Goal: Task Accomplishment & Management: Manage account settings

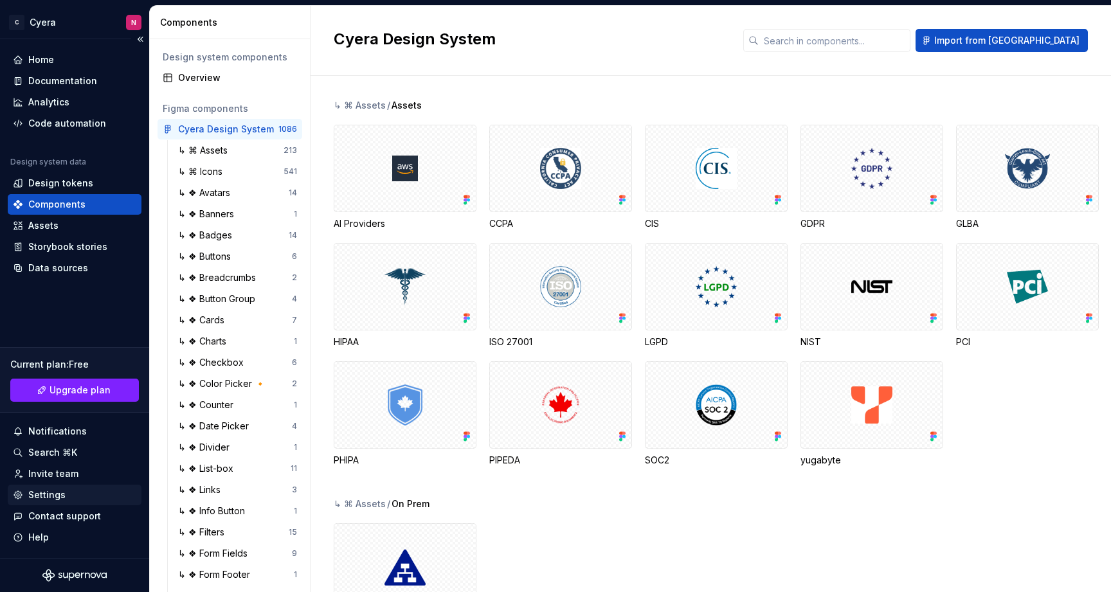
click at [41, 500] on div "Settings" at bounding box center [46, 495] width 37 height 13
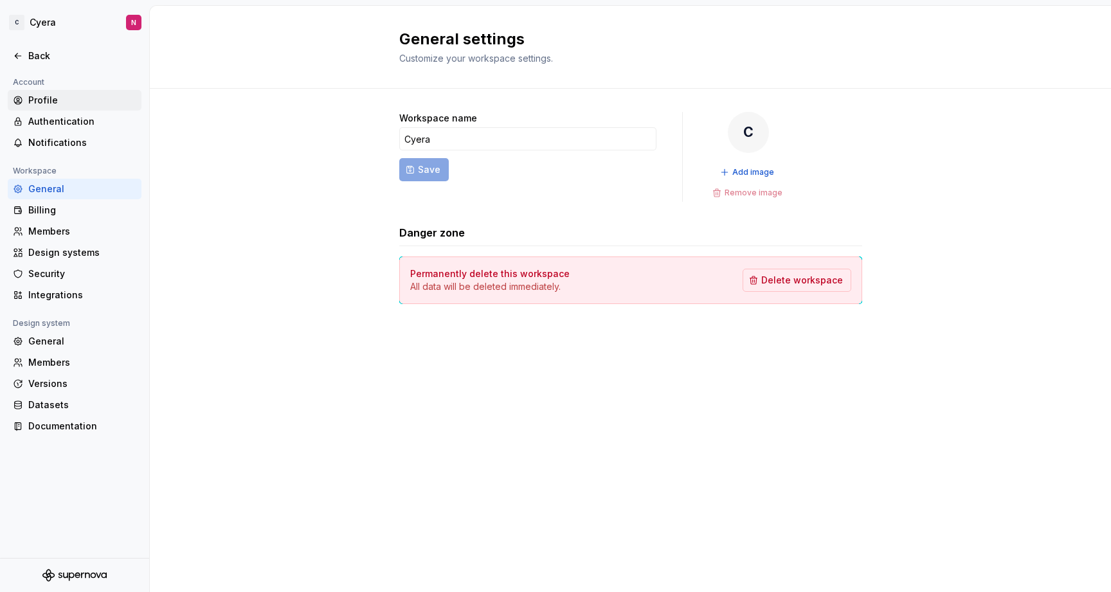
click at [69, 107] on div "Profile" at bounding box center [75, 100] width 134 height 21
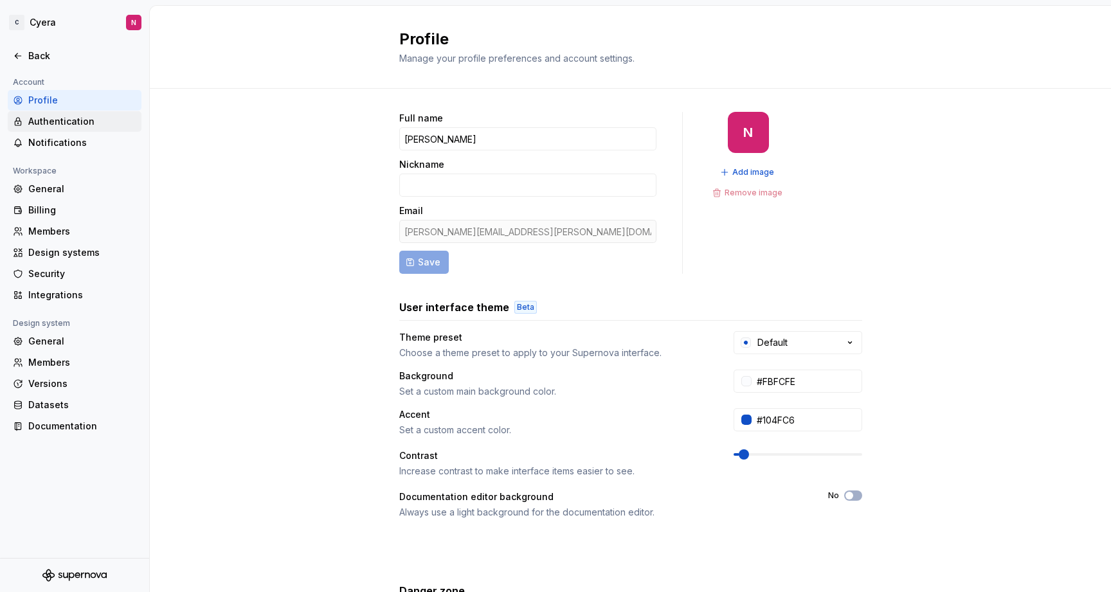
click at [75, 122] on div "Authentication" at bounding box center [82, 121] width 108 height 13
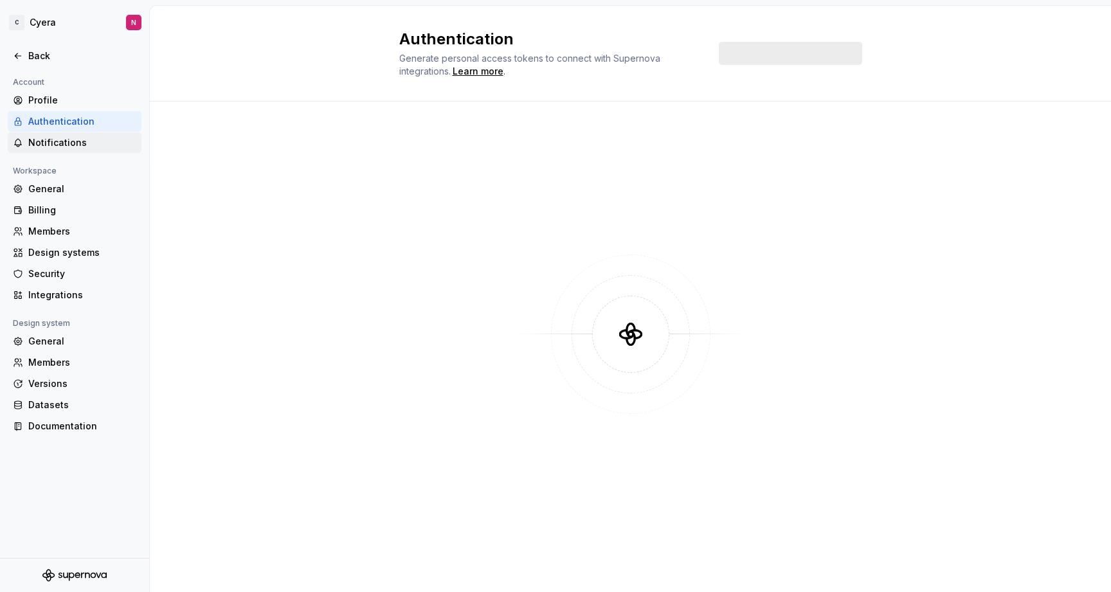
click at [77, 143] on div "Notifications" at bounding box center [82, 142] width 108 height 13
